Goal: Information Seeking & Learning: Find specific fact

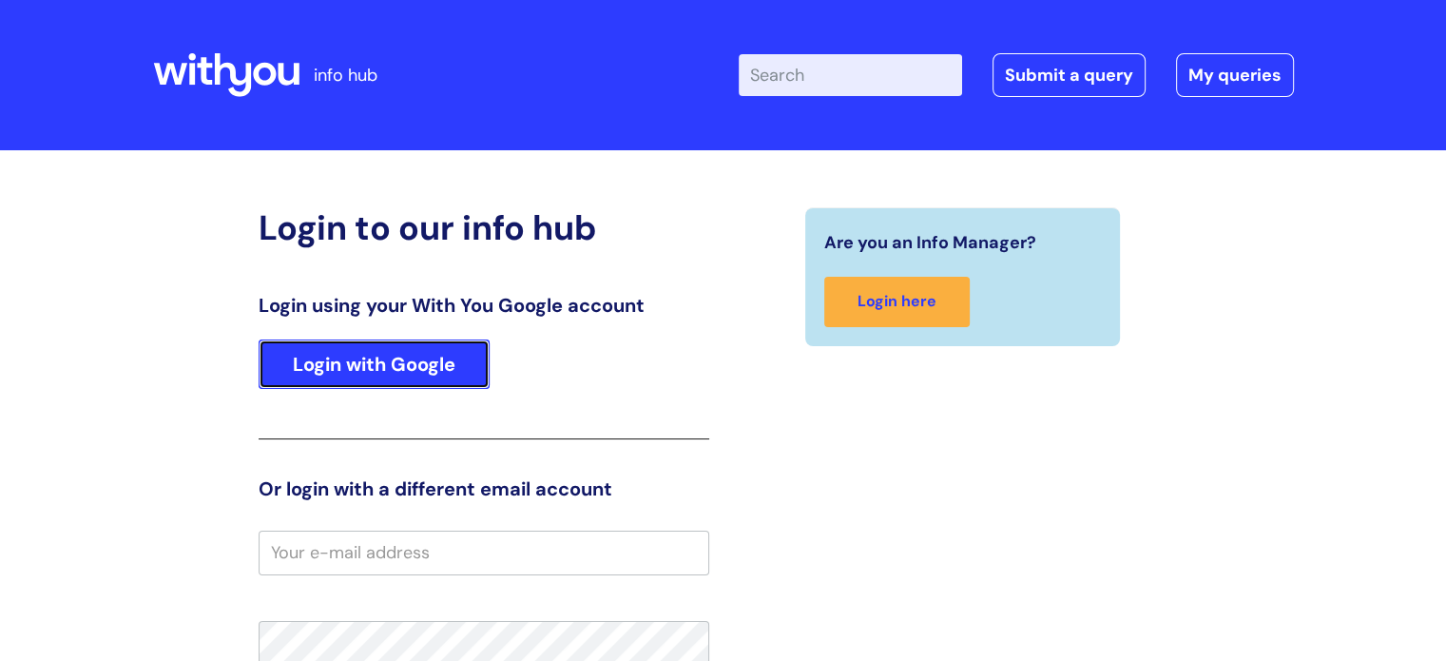
click at [387, 358] on link "Login with Google" at bounding box center [374, 363] width 231 height 49
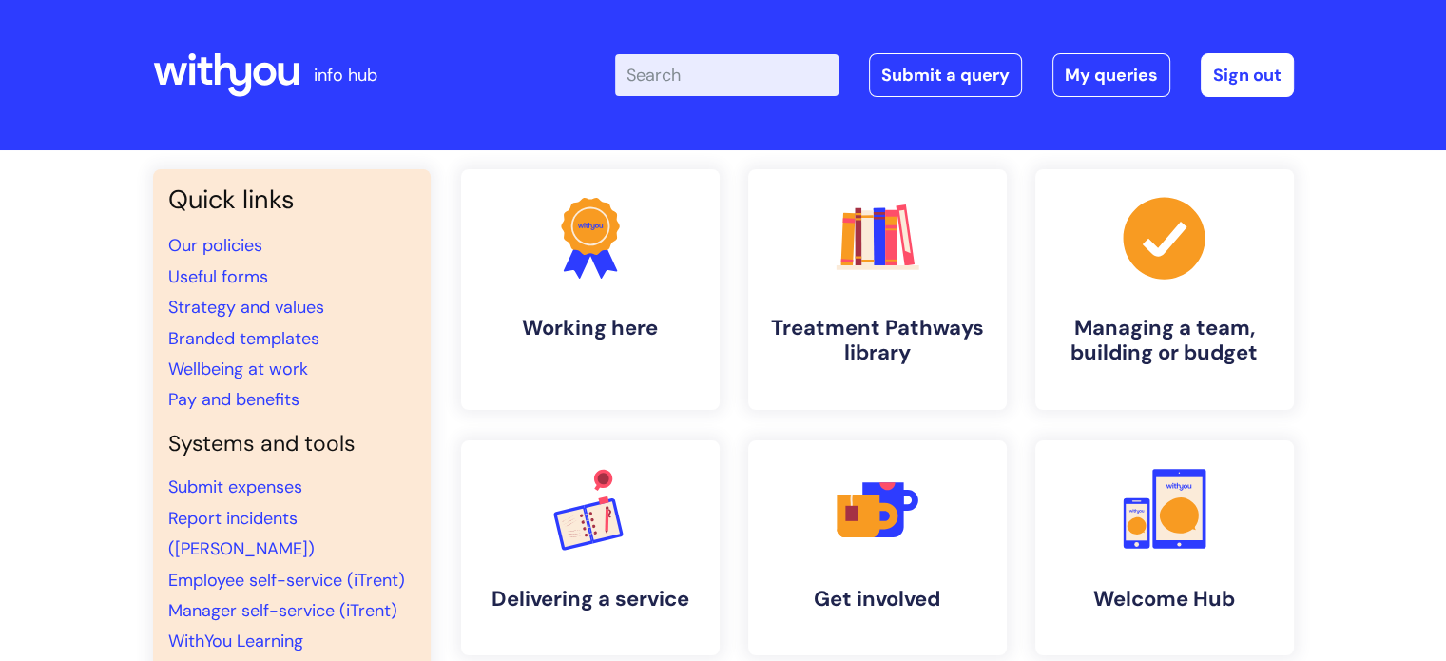
click at [673, 71] on input "Enter your search term here..." at bounding box center [726, 75] width 223 height 42
type input "i"
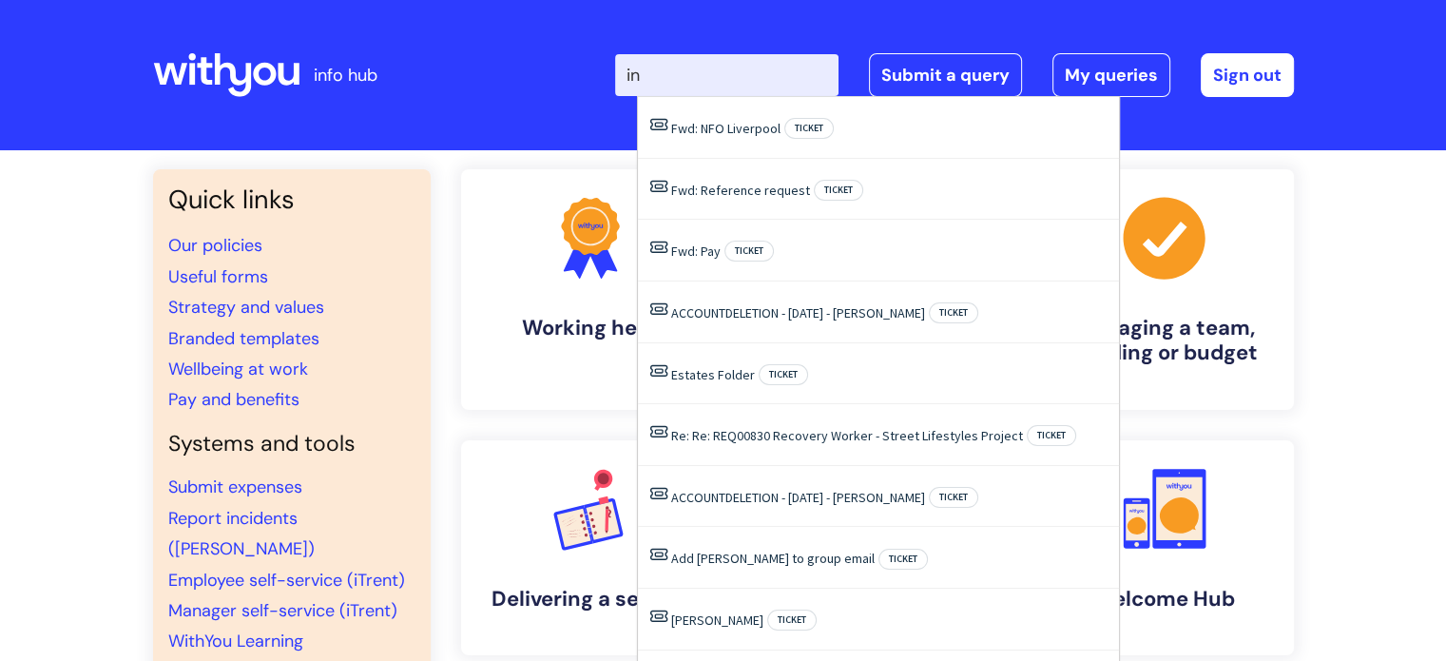
type input "i"
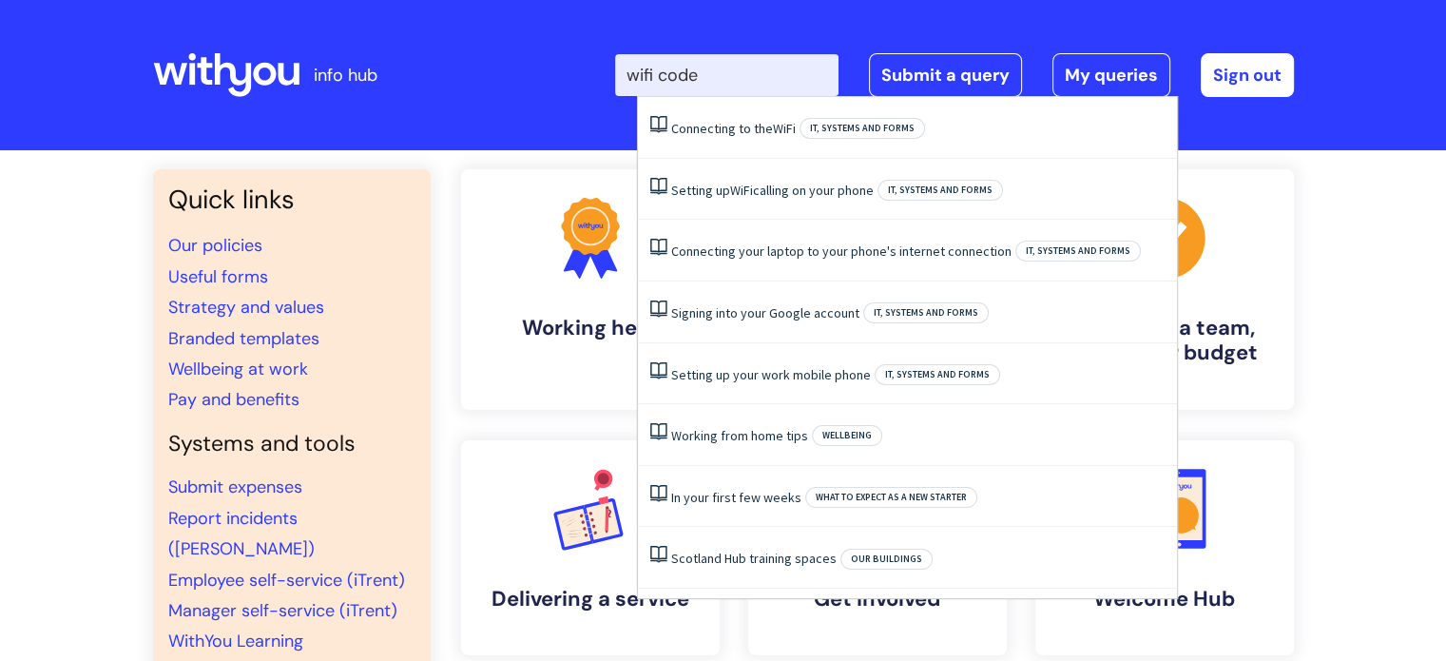
type input "wifi code"
click button "Search" at bounding box center [0, 0] width 0 height 0
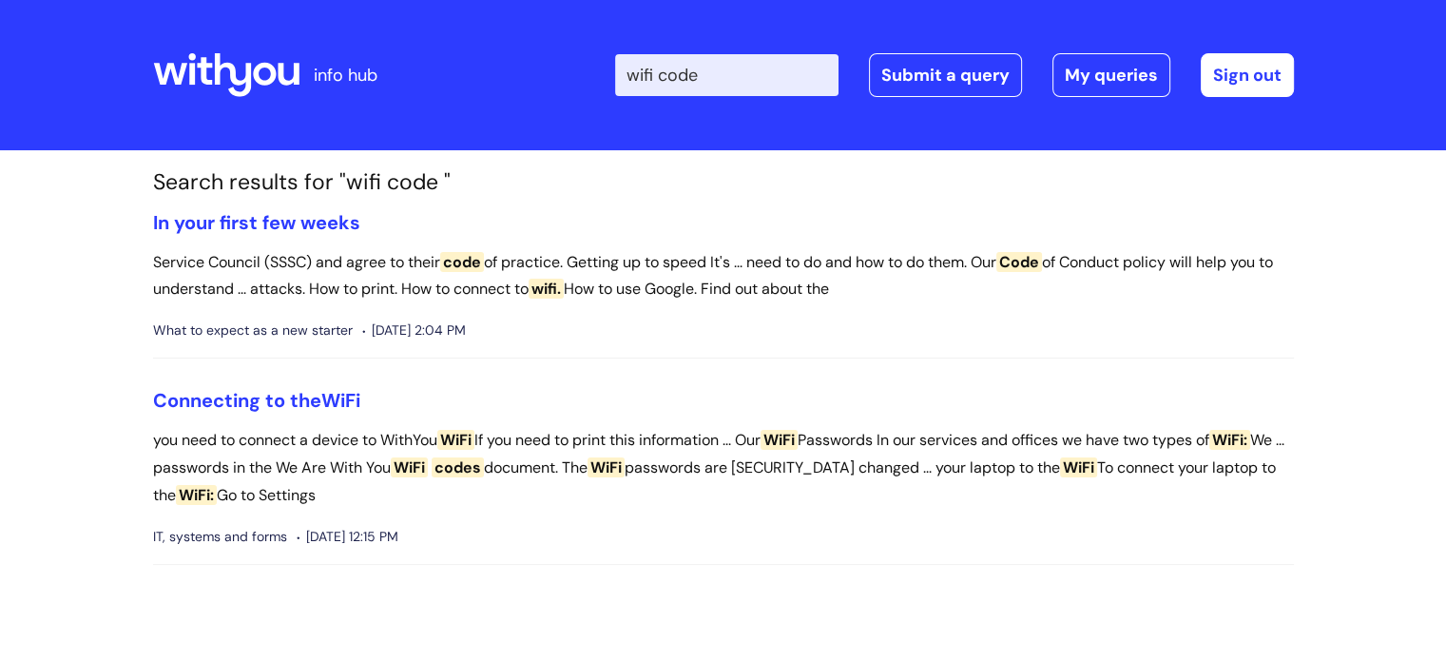
click at [740, 75] on input "wifi code" at bounding box center [726, 75] width 223 height 42
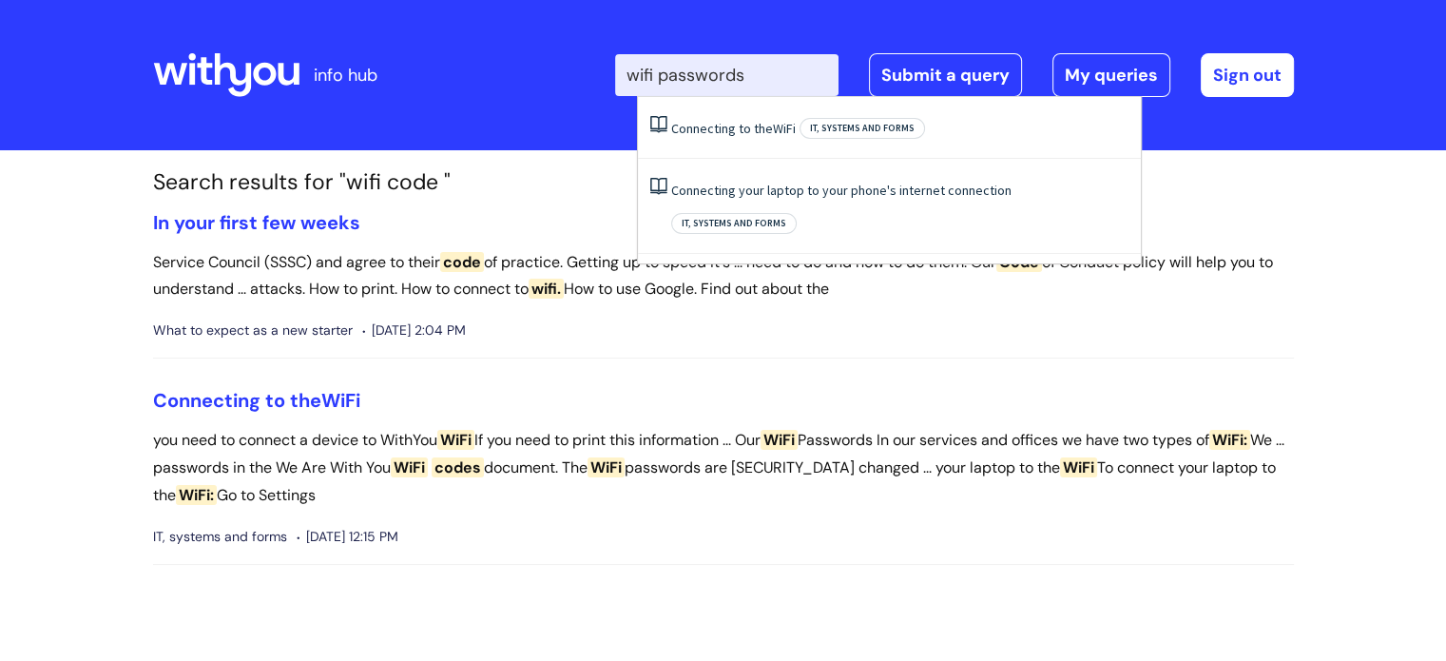
type input "wifi passwords"
click button "Search" at bounding box center [0, 0] width 0 height 0
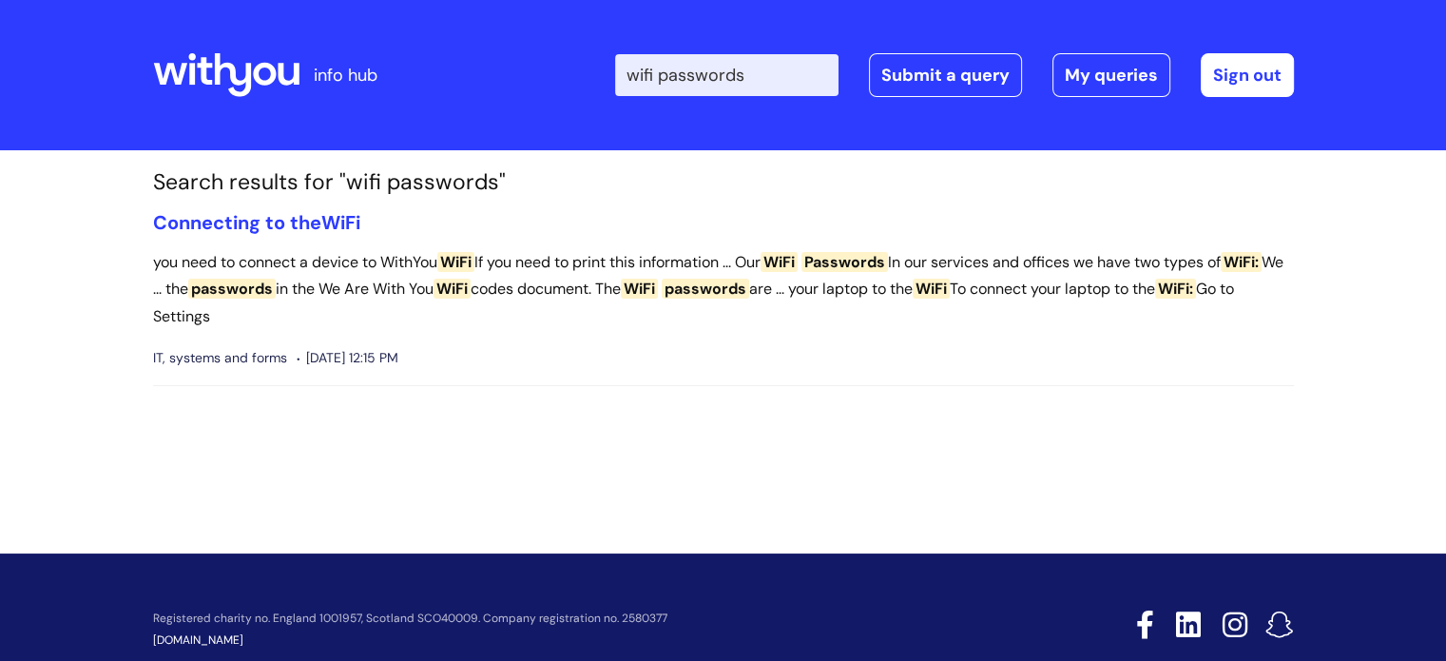
click at [749, 284] on span "passwords" at bounding box center [705, 289] width 87 height 20
click at [864, 246] on li "Connecting to the WiFi you need to connect a device to WithYou WiFi If you need…" at bounding box center [723, 299] width 1141 height 176
